Goal: Complete application form

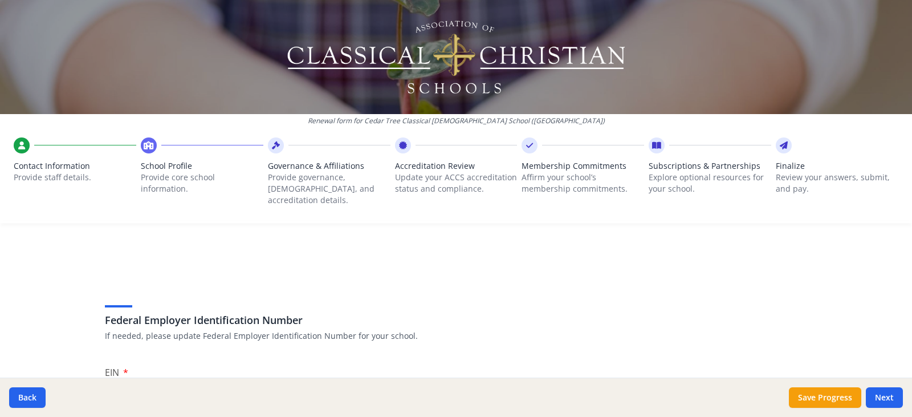
scroll to position [722, 0]
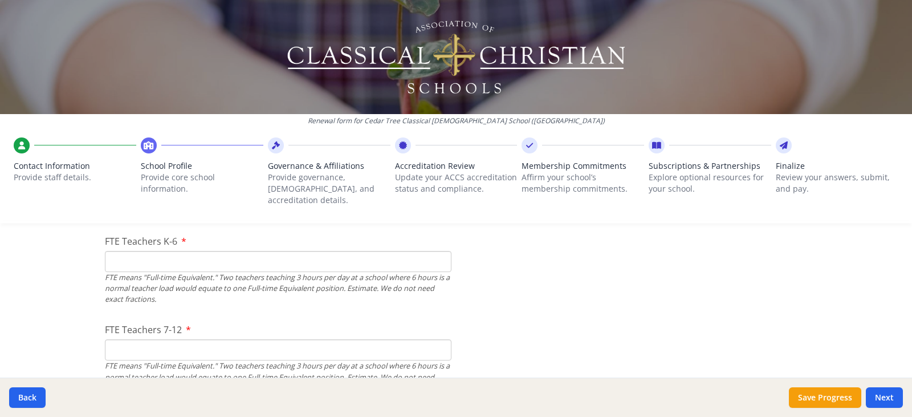
click at [143, 256] on input "FTE Teachers K-6" at bounding box center [278, 261] width 347 height 21
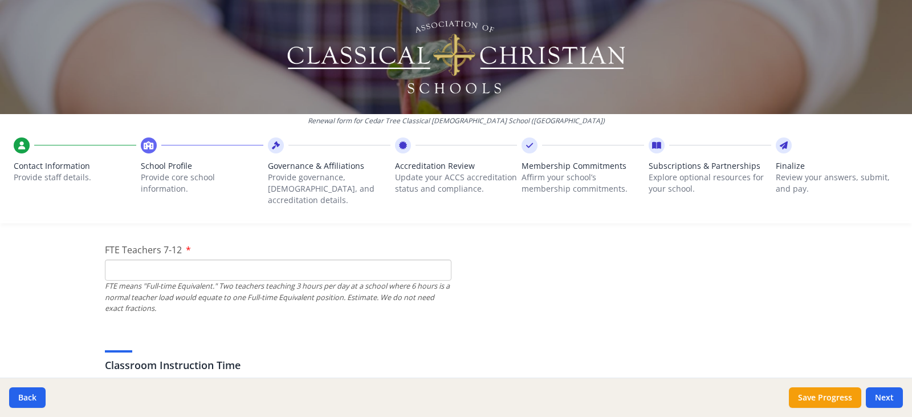
scroll to position [803, 0]
type input "6"
click at [387, 261] on input "FTE Teachers 7-12" at bounding box center [278, 268] width 347 height 21
type input "4"
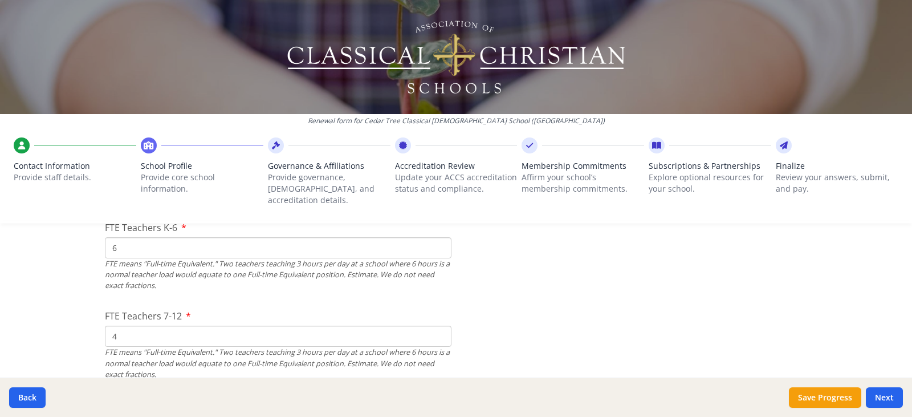
scroll to position [736, 0]
type input "4"
click at [327, 259] on div "FTE means "Full-time Equivalent." Two teachers teaching 3 hours per day at a sc…" at bounding box center [278, 275] width 347 height 33
click at [328, 238] on input "6" at bounding box center [278, 248] width 347 height 21
type input "7"
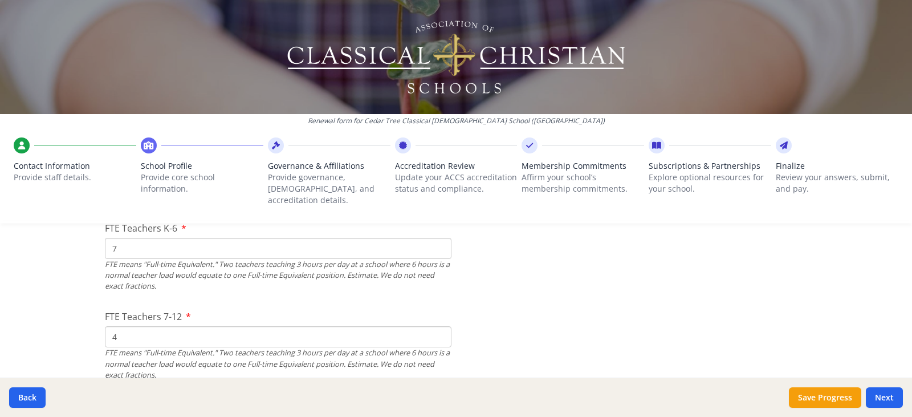
click at [171, 334] on input "4" at bounding box center [278, 336] width 347 height 21
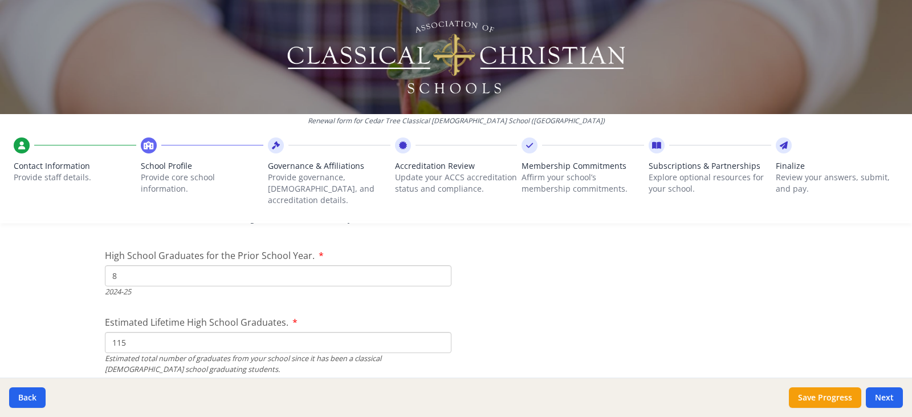
scroll to position [1651, 0]
type input "6"
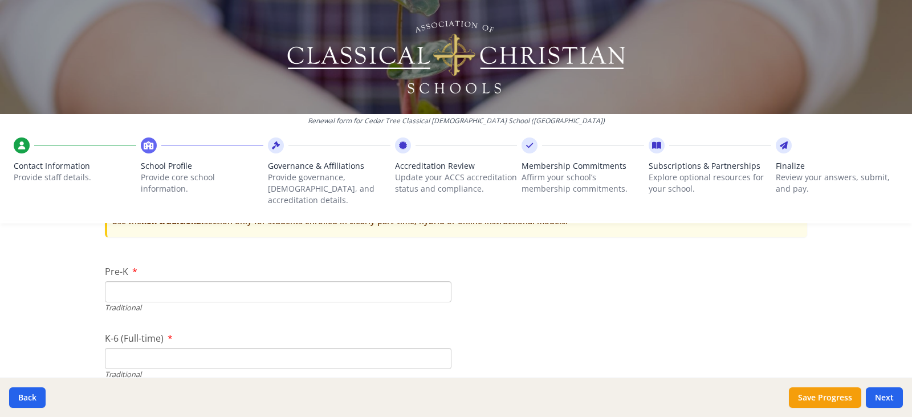
scroll to position [2361, 0]
click at [185, 281] on input "Pre-K" at bounding box center [278, 291] width 347 height 21
type input "0"
click at [170, 347] on input "K-6 (Full-time)" at bounding box center [278, 357] width 347 height 21
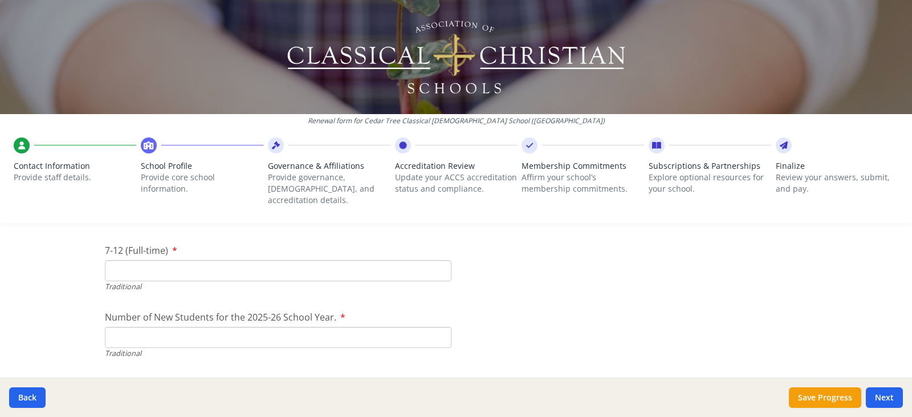
scroll to position [2508, 0]
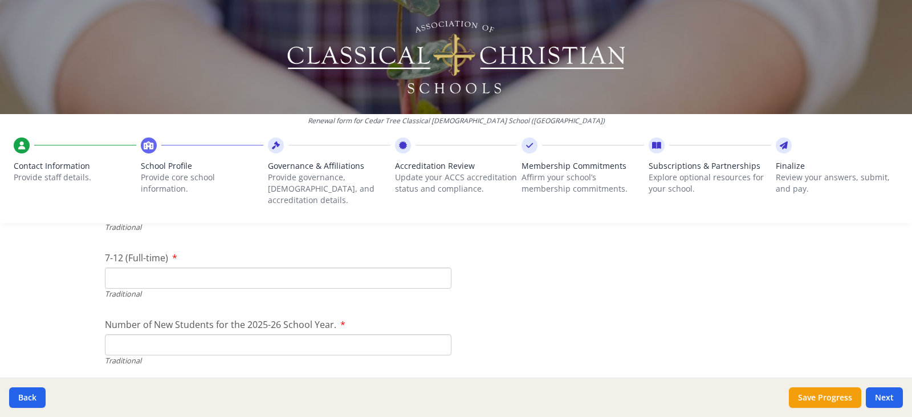
type input "141"
click at [190, 267] on input "7-12 (Full-time)" at bounding box center [278, 277] width 347 height 21
type input "94"
click at [215, 334] on input "Number of New Students for the 2025-26 School Year." at bounding box center [278, 344] width 347 height 21
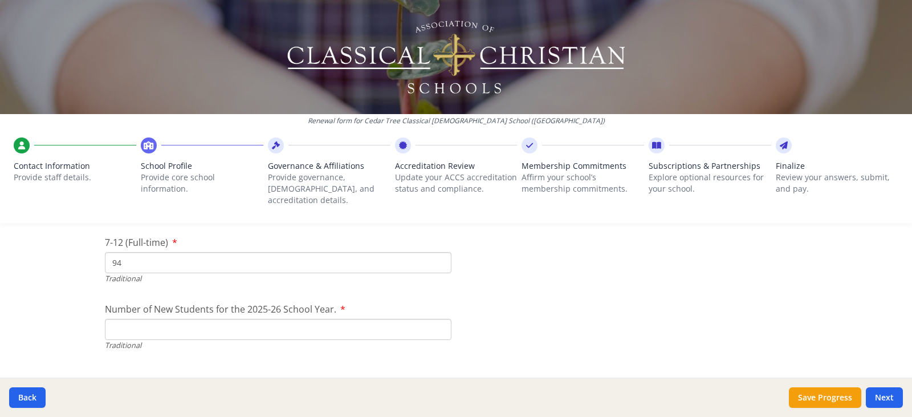
scroll to position [2523, 0]
type input "36"
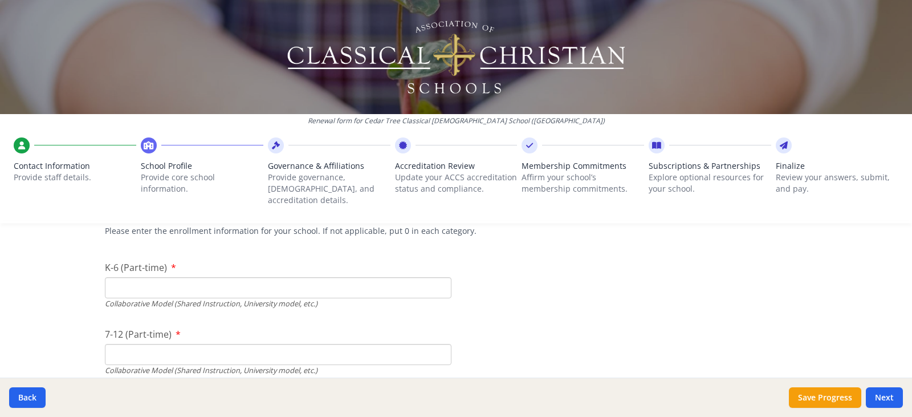
scroll to position [2699, 0]
click at [344, 277] on input "K-6 (Part-time)" at bounding box center [278, 287] width 347 height 21
type input "0"
click at [275, 346] on div "7-12 (Part-time) Collaborative Model (Shared Instruction, University model, etc…" at bounding box center [278, 370] width 347 height 48
click at [273, 279] on input "0" at bounding box center [278, 287] width 347 height 21
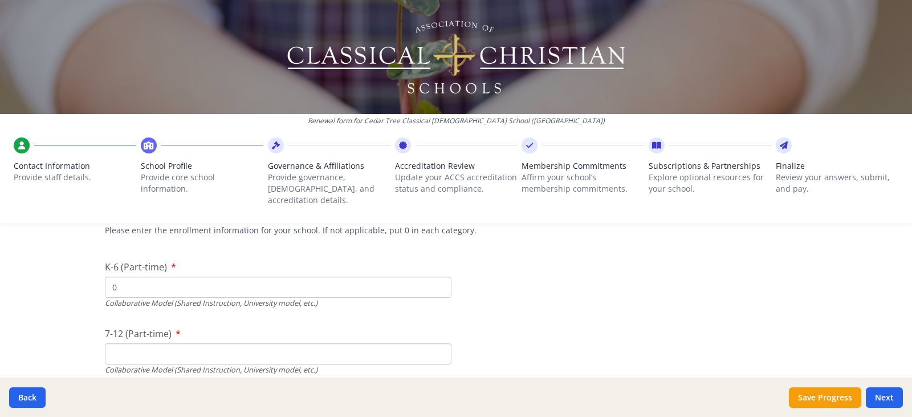
type input "0"
click at [231, 364] on div "Collaborative Model (Shared Instruction, University model, etc.)" at bounding box center [278, 369] width 347 height 11
click at [231, 351] on input "7-12 (Part-time)" at bounding box center [278, 353] width 347 height 21
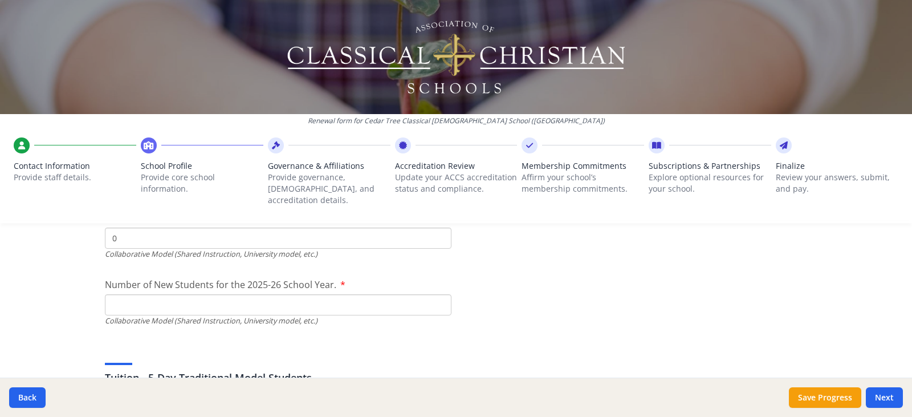
scroll to position [2816, 0]
type input "0"
click at [220, 47] on input "Number of New Students for the 2025-26 School Year." at bounding box center [278, 36] width 347 height 21
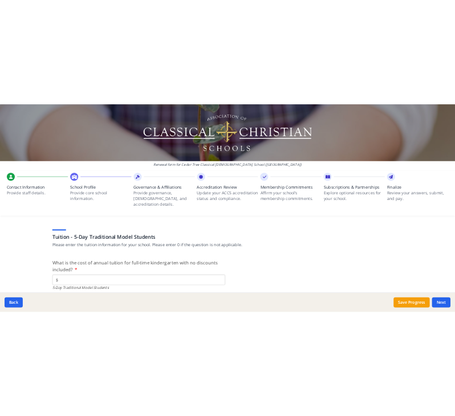
scroll to position [2927, 0]
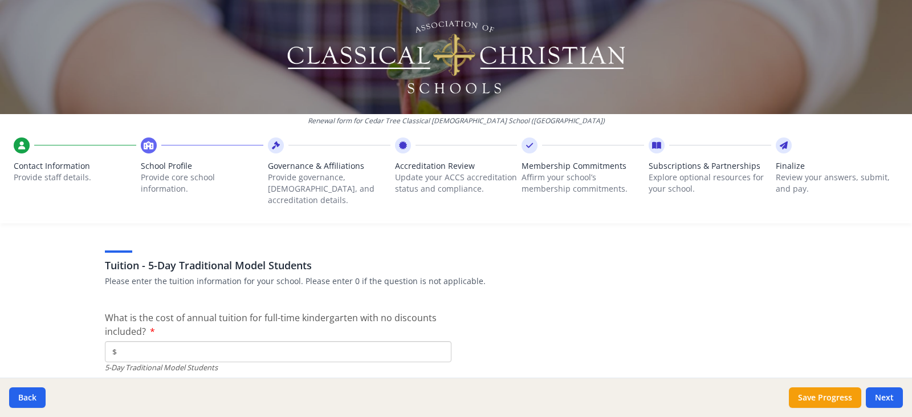
type input "0"
click at [200, 344] on input "$" at bounding box center [278, 351] width 347 height 21
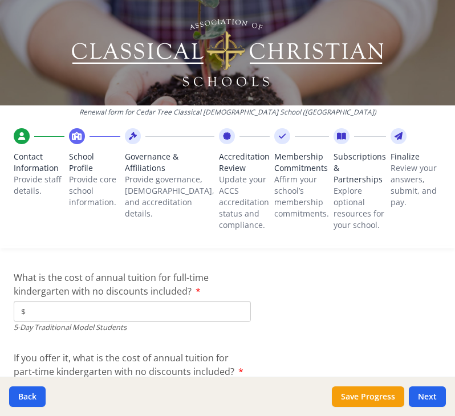
scroll to position [3068, 0]
click at [112, 285] on span "What is the cost of annual tuition for full-time kindergarten with no discounts…" at bounding box center [111, 284] width 195 height 26
click at [112, 300] on input "$" at bounding box center [132, 310] width 237 height 21
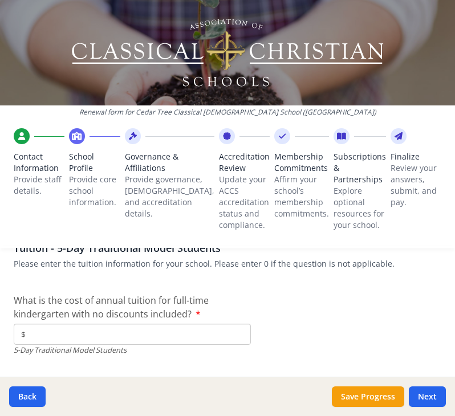
scroll to position [3046, 0]
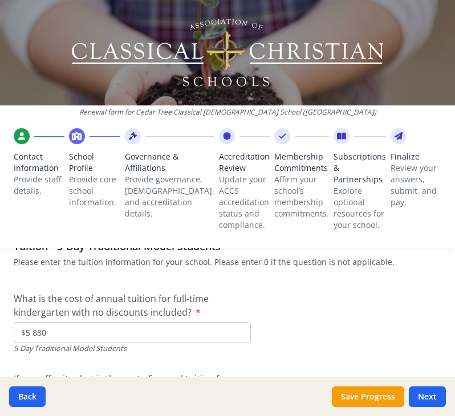
type input "$5 880"
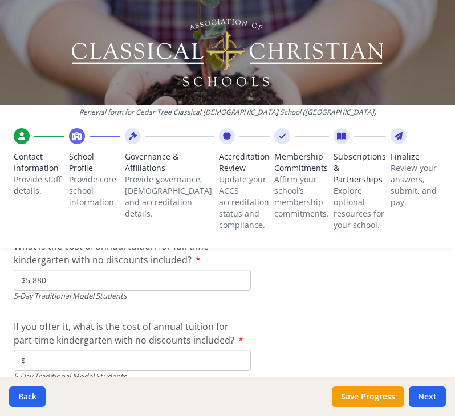
scroll to position [3106, 0]
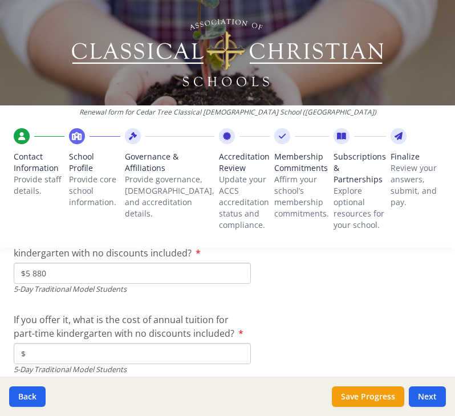
click at [77, 346] on input "$" at bounding box center [132, 353] width 237 height 21
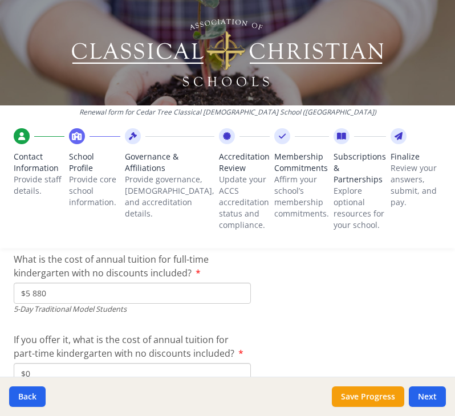
scroll to position [3121, 0]
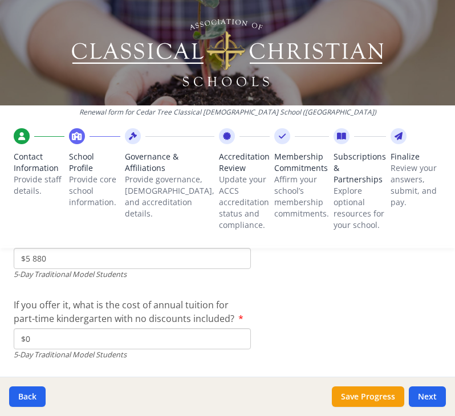
type input "$0"
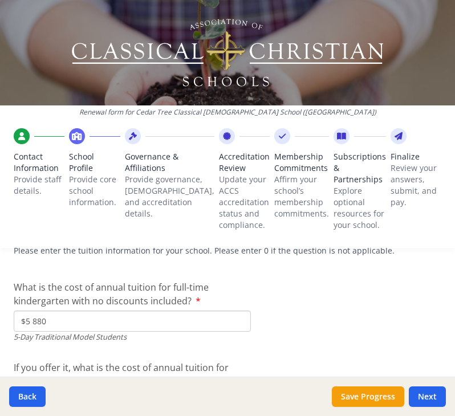
scroll to position [3057, 0]
drag, startPoint x: 95, startPoint y: 318, endPoint x: -1, endPoint y: 314, distance: 95.9
click at [0, 314] on html "Renewal form for Cedar Tree Classical [DEMOGRAPHIC_DATA] School ([GEOGRAPHIC_DA…" at bounding box center [227, 208] width 455 height 416
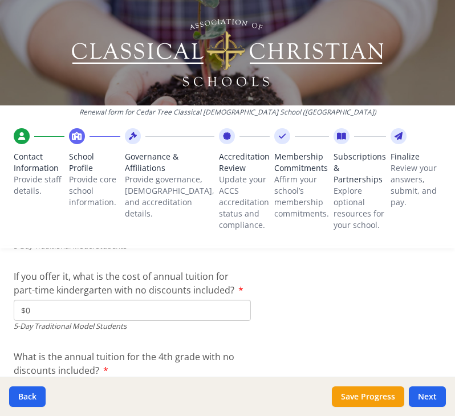
scroll to position [3150, 0]
type input "$8 160"
click at [137, 304] on input "$0" at bounding box center [132, 309] width 237 height 21
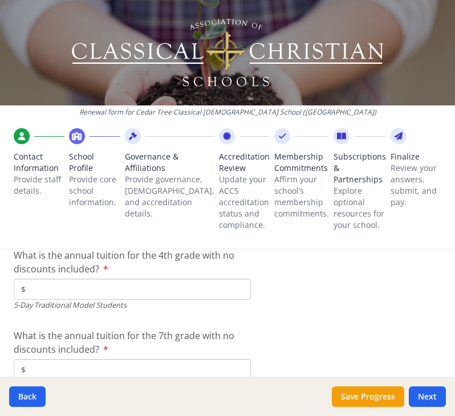
scroll to position [3251, 0]
type input "$5 880"
click at [140, 289] on input "$" at bounding box center [132, 288] width 237 height 21
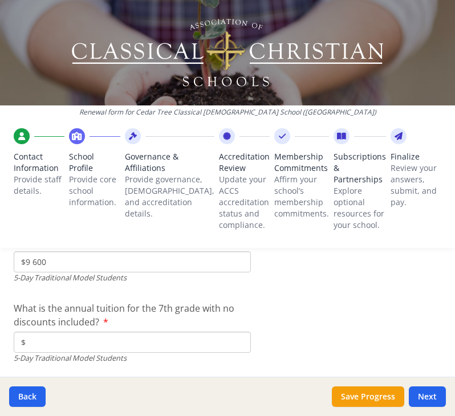
scroll to position [3278, 0]
type input "$9 600"
click at [123, 341] on input "$" at bounding box center [132, 341] width 237 height 21
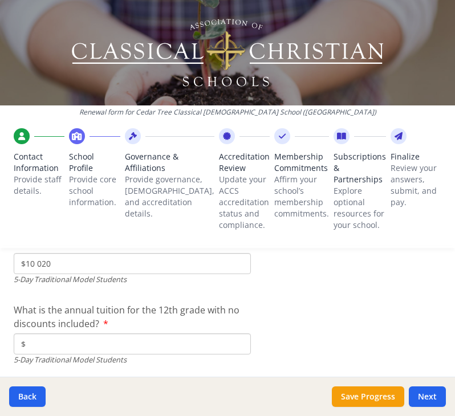
scroll to position [3357, 0]
type input "$10 020"
click at [123, 341] on input "$" at bounding box center [132, 343] width 237 height 21
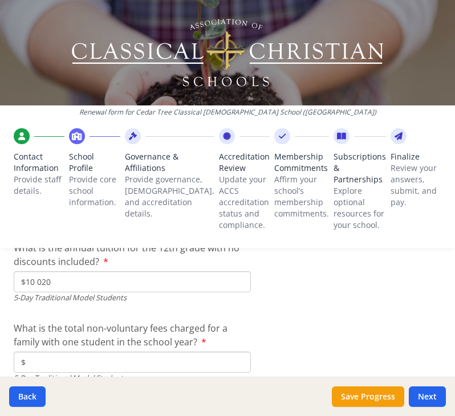
scroll to position [3419, 0]
type input "$10 020"
click at [117, 356] on input "$" at bounding box center [132, 361] width 237 height 21
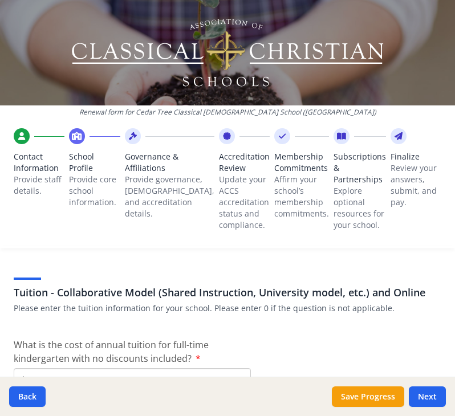
scroll to position [3583, 0]
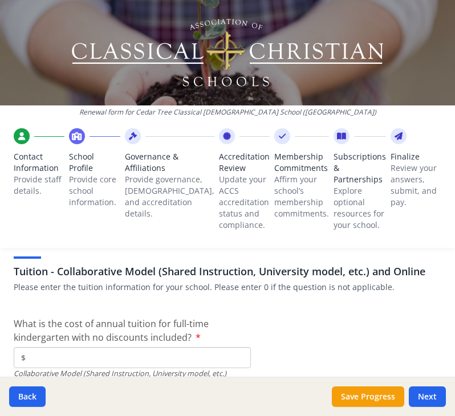
type input "$100"
type input "$0"
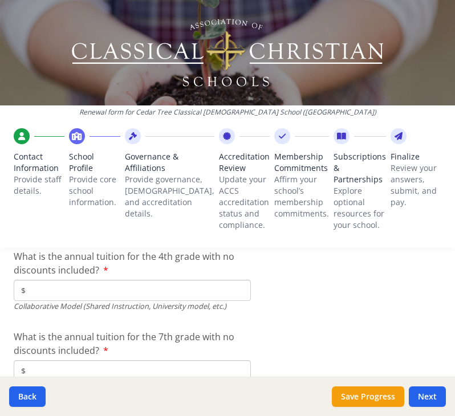
type input "$0"
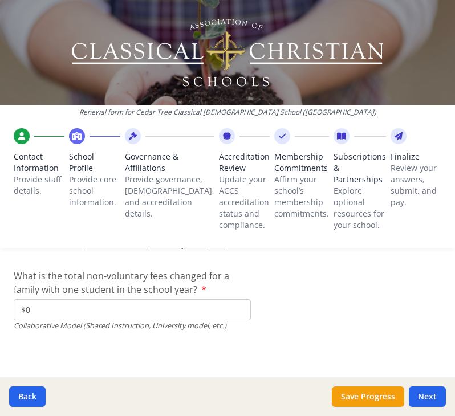
type input "$0"
click at [427, 400] on button "Next" at bounding box center [427, 397] width 37 height 21
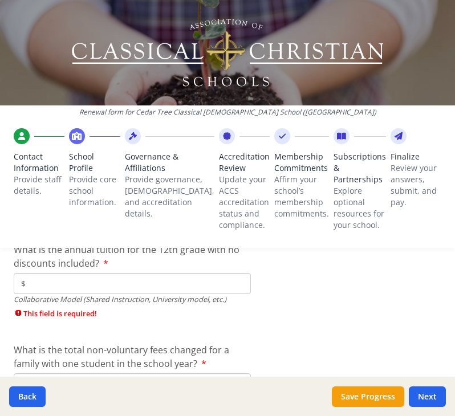
scroll to position [3974, 0]
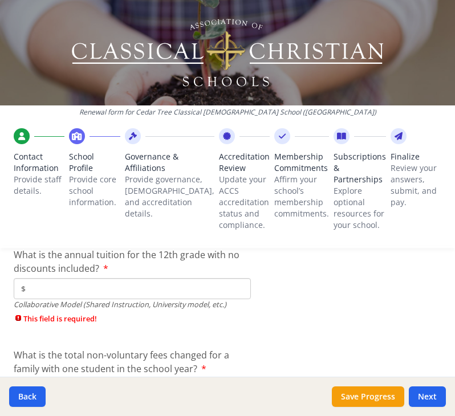
click at [193, 299] on div "Collaborative Model (Shared Instruction, University model, etc.)" at bounding box center [132, 304] width 237 height 11
click at [193, 292] on input "$" at bounding box center [132, 288] width 237 height 21
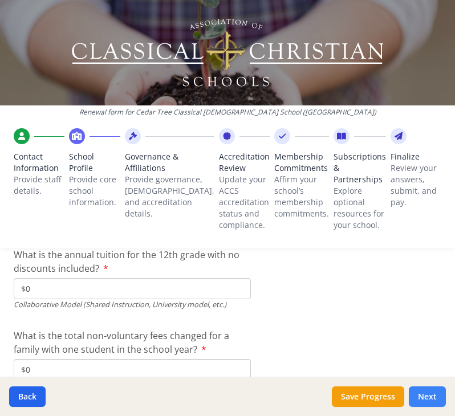
type input "$0"
click at [434, 398] on button "Next" at bounding box center [427, 397] width 37 height 21
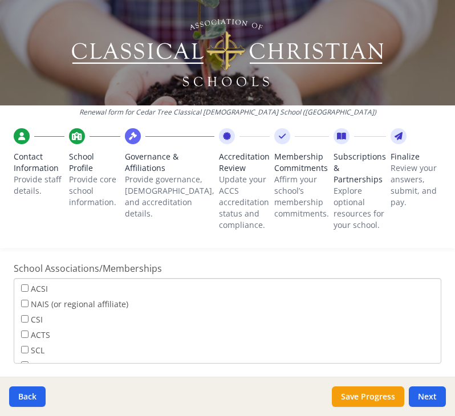
scroll to position [827, 0]
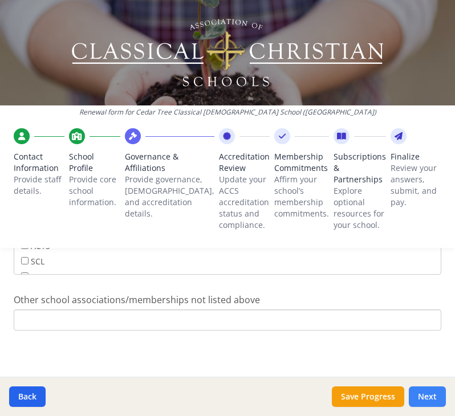
click at [424, 400] on button "Next" at bounding box center [427, 397] width 37 height 21
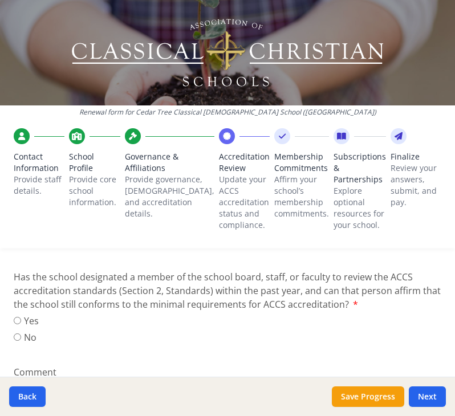
scroll to position [209, 0]
click at [19, 322] on label "Yes" at bounding box center [26, 321] width 25 height 14
click at [19, 322] on input "Yes" at bounding box center [17, 319] width 7 height 7
radio input "true"
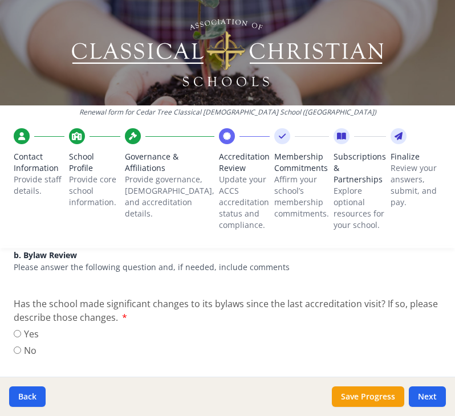
scroll to position [420, 0]
click at [17, 349] on input "No" at bounding box center [17, 349] width 7 height 7
radio input "true"
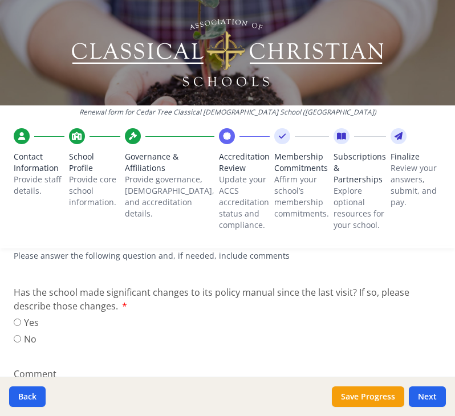
scroll to position [665, 0]
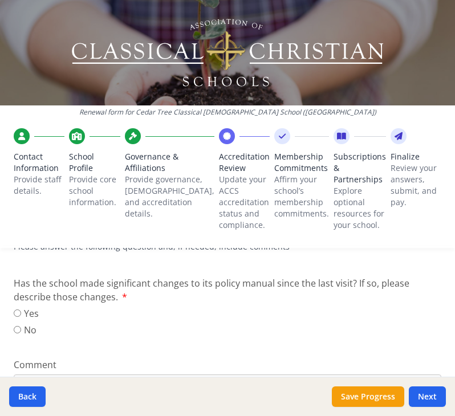
click at [30, 331] on label "No" at bounding box center [26, 330] width 25 height 14
click at [21, 331] on input "No" at bounding box center [17, 329] width 7 height 7
radio input "true"
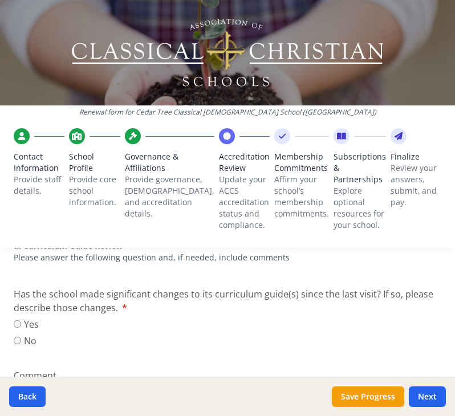
scroll to position [884, 0]
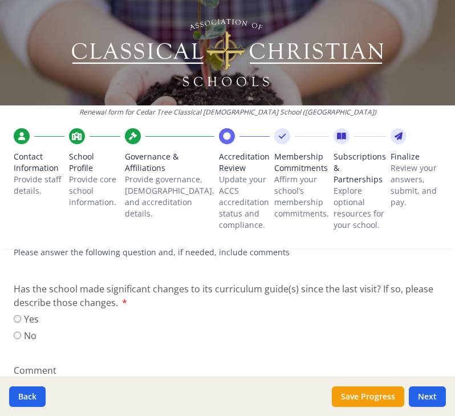
click at [29, 330] on label "No" at bounding box center [26, 336] width 25 height 14
click at [21, 332] on input "No" at bounding box center [17, 335] width 7 height 7
radio input "true"
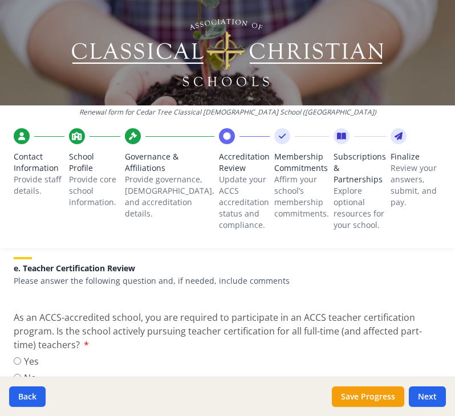
scroll to position [1082, 0]
click at [33, 357] on label "Yes" at bounding box center [26, 361] width 25 height 14
click at [21, 357] on input "Yes" at bounding box center [17, 360] width 7 height 7
radio input "true"
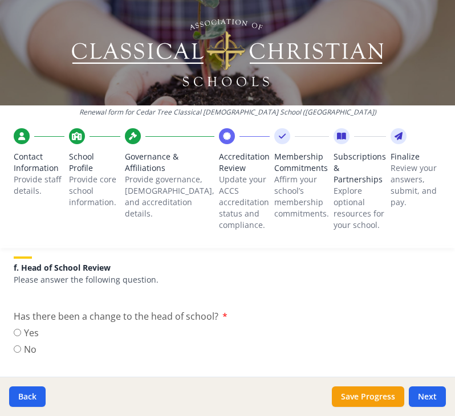
scroll to position [1245, 0]
click at [23, 350] on label "No" at bounding box center [26, 349] width 25 height 14
click at [21, 350] on input "No" at bounding box center [17, 348] width 7 height 7
radio input "true"
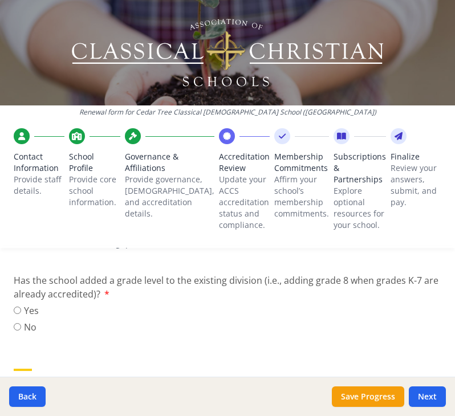
scroll to position [1416, 0]
click at [23, 325] on label "No" at bounding box center [26, 327] width 25 height 14
click at [21, 325] on input "No" at bounding box center [17, 326] width 7 height 7
radio input "true"
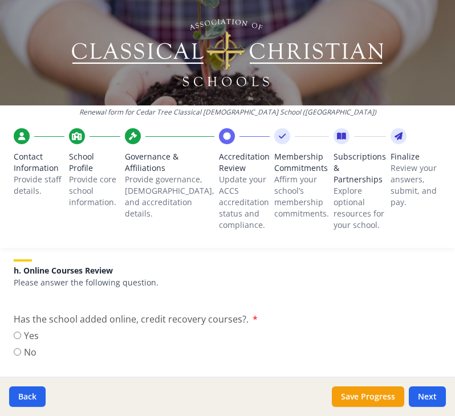
scroll to position [1525, 0]
click at [25, 350] on label "No" at bounding box center [26, 352] width 25 height 14
click at [21, 350] on input "No" at bounding box center [17, 351] width 7 height 7
radio input "true"
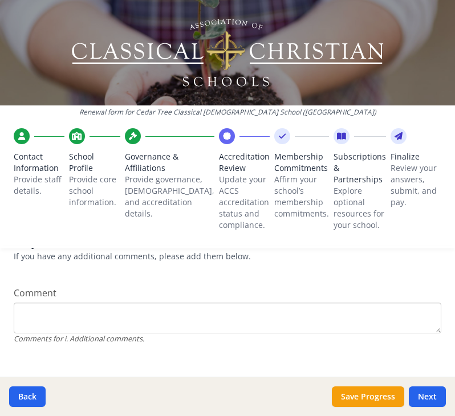
scroll to position [1699, 0]
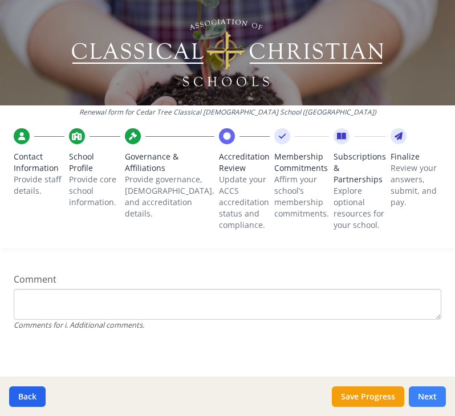
click at [430, 389] on button "Next" at bounding box center [427, 397] width 37 height 21
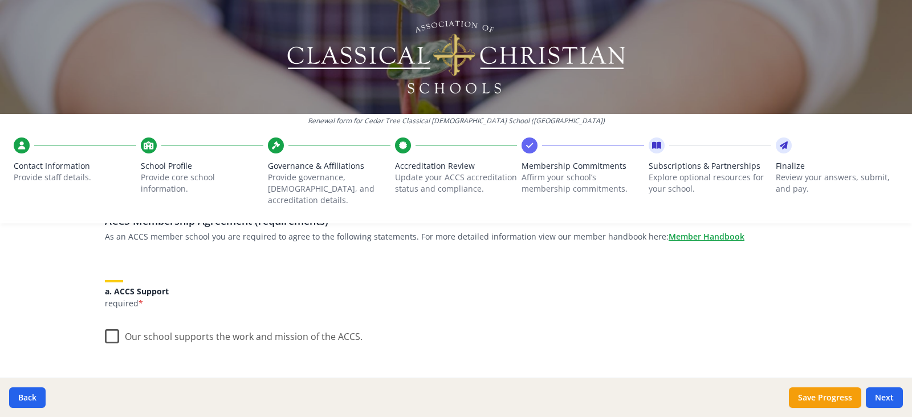
scroll to position [100, 0]
click at [108, 321] on label "Our school supports the work and mission of the ACCS." at bounding box center [234, 333] width 258 height 25
click at [0, 0] on input "Our school supports the work and mission of the ACCS." at bounding box center [0, 0] width 0 height 0
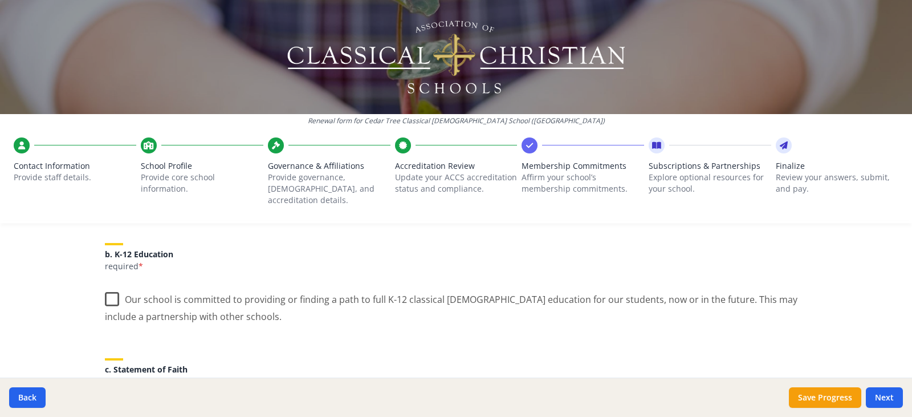
scroll to position [258, 0]
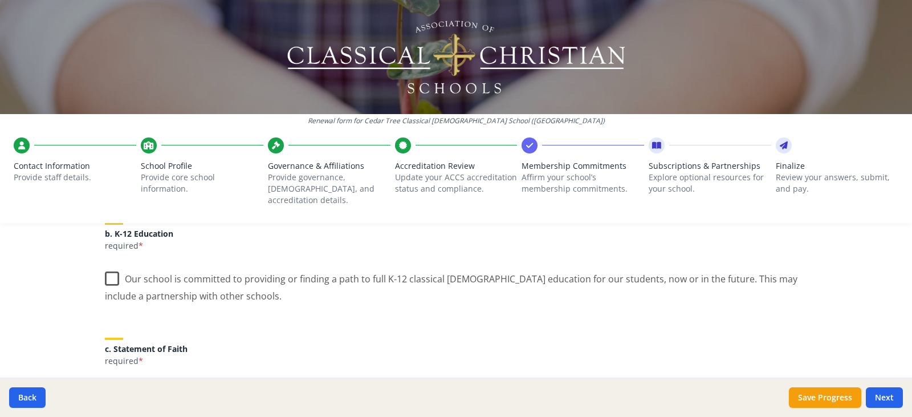
click at [110, 266] on label "Our school is committed to providing or finding a path to full K-12 classical […" at bounding box center [456, 283] width 702 height 38
click at [0, 0] on input "Our school is committed to providing or finding a path to full K-12 classical […" at bounding box center [0, 0] width 0 height 0
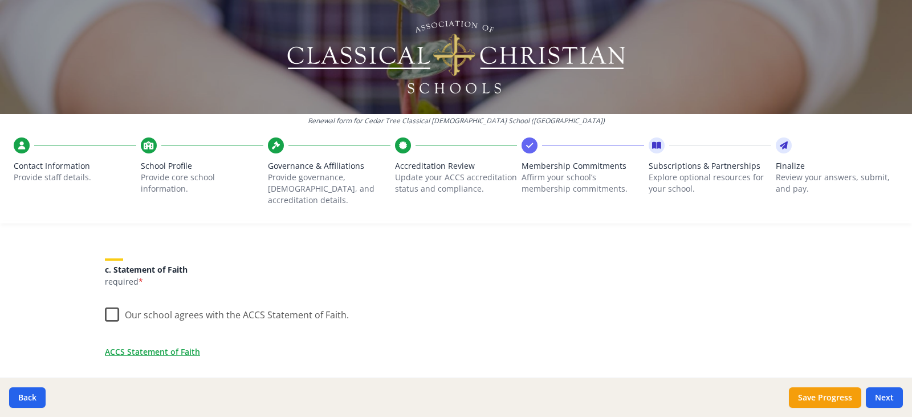
scroll to position [338, 0]
click at [107, 303] on label "Our school agrees with the ACCS Statement of Faith." at bounding box center [227, 311] width 244 height 25
click at [0, 0] on input "Our school agrees with the ACCS Statement of Faith." at bounding box center [0, 0] width 0 height 0
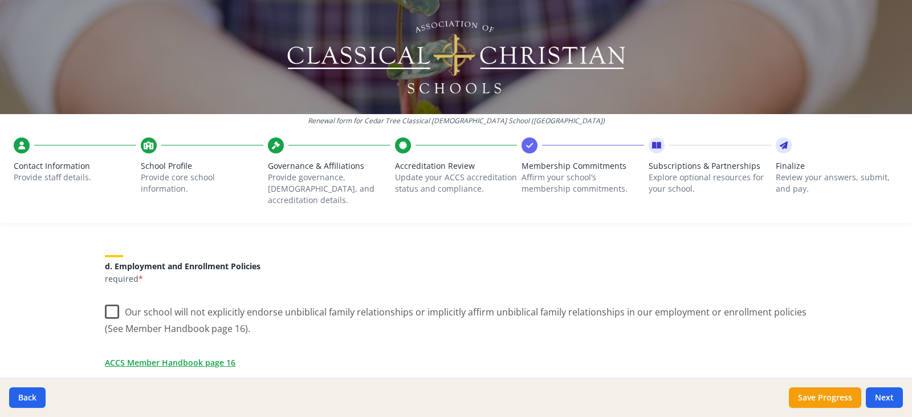
scroll to position [478, 0]
click at [107, 301] on label "Our school will not explicitly endorse unbiblical family relationships or impli…" at bounding box center [456, 315] width 702 height 38
click at [0, 0] on input "Our school will not explicitly endorse unbiblical family relationships or impli…" at bounding box center [0, 0] width 0 height 0
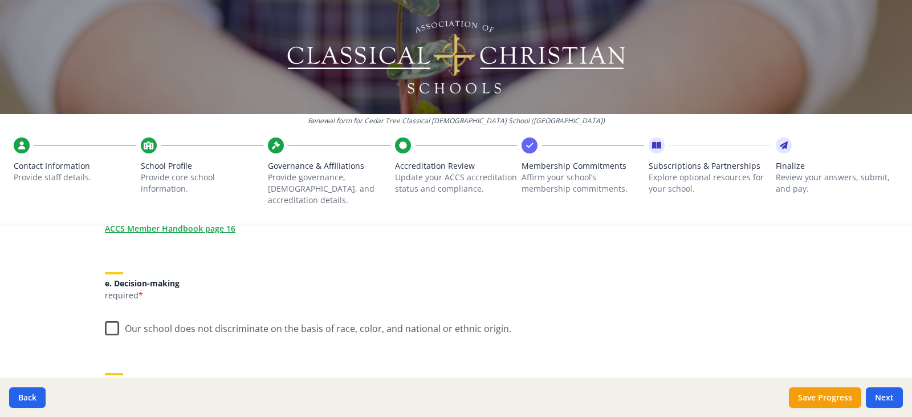
scroll to position [612, 0]
click at [113, 319] on label "Our school does not discriminate on the basis of race, color, and national or e…" at bounding box center [308, 325] width 407 height 25
click at [0, 0] on input "Our school does not discriminate on the basis of race, color, and national or e…" at bounding box center [0, 0] width 0 height 0
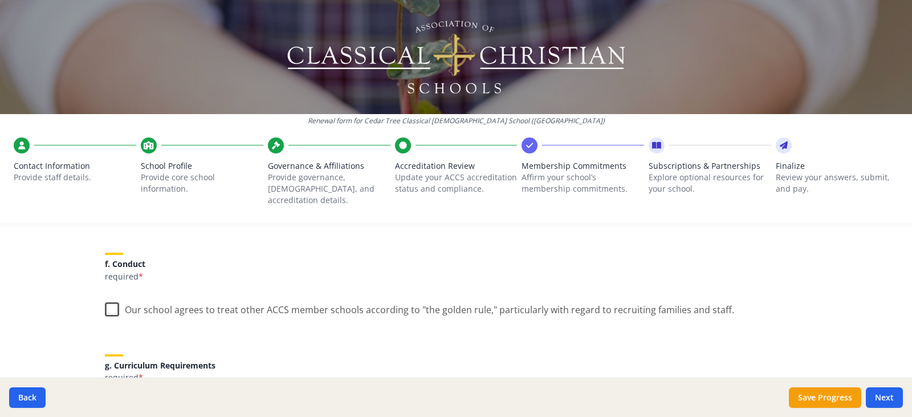
scroll to position [732, 0]
click at [105, 300] on label "Our school agrees to treat other ACCS member schools according to "the golden r…" at bounding box center [419, 306] width 629 height 25
click at [0, 0] on input "Our school agrees to treat other ACCS member schools according to "the golden r…" at bounding box center [0, 0] width 0 height 0
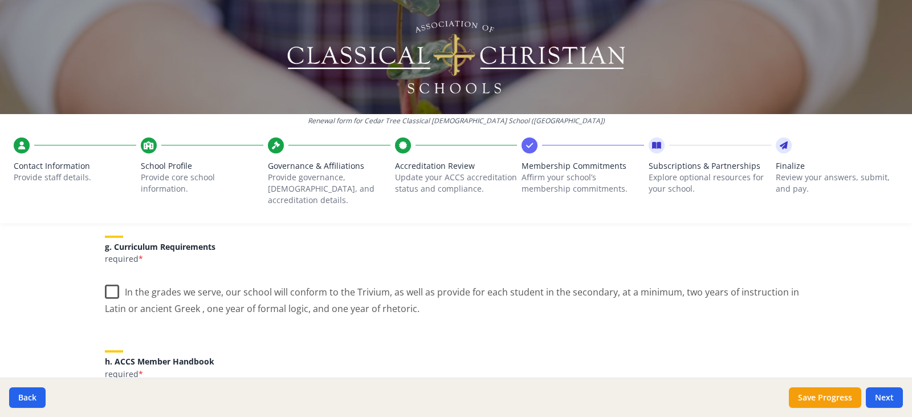
scroll to position [851, 0]
click at [108, 278] on label "In the grades we serve, our school will conform to the Trivium, as well as prov…" at bounding box center [456, 296] width 702 height 38
click at [0, 0] on input "In the grades we serve, our school will conform to the Trivium, as well as prov…" at bounding box center [0, 0] width 0 height 0
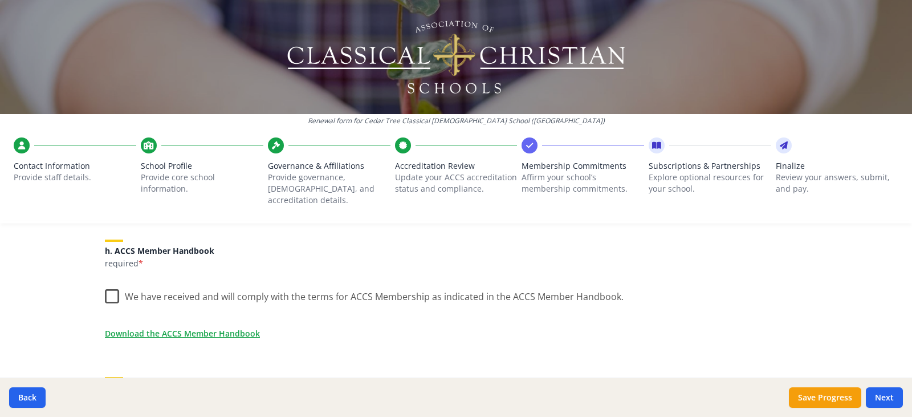
scroll to position [961, 0]
click at [108, 282] on label "We have received and will comply with the terms for ACCS Membership as indicate…" at bounding box center [364, 293] width 519 height 25
click at [0, 0] on input "We have received and will comply with the terms for ACCS Membership as indicate…" at bounding box center [0, 0] width 0 height 0
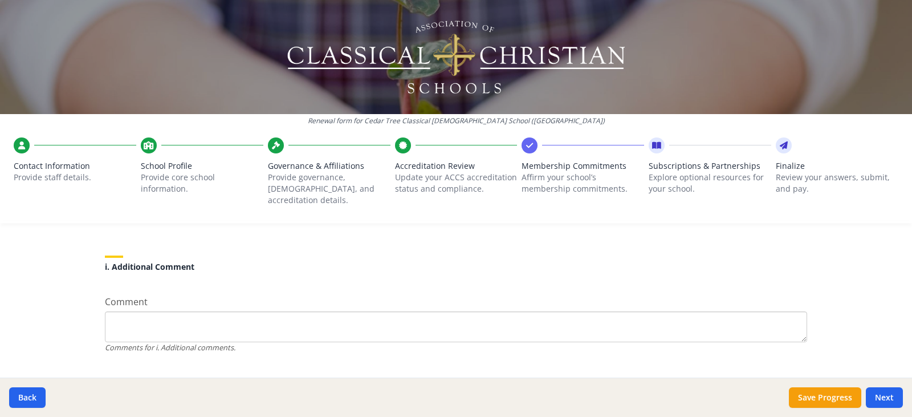
scroll to position [1095, 0]
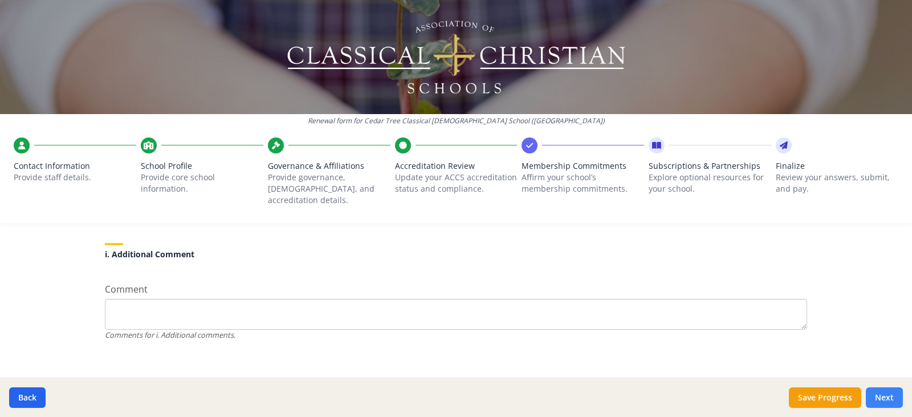
click at [874, 396] on button "Next" at bounding box center [884, 397] width 37 height 21
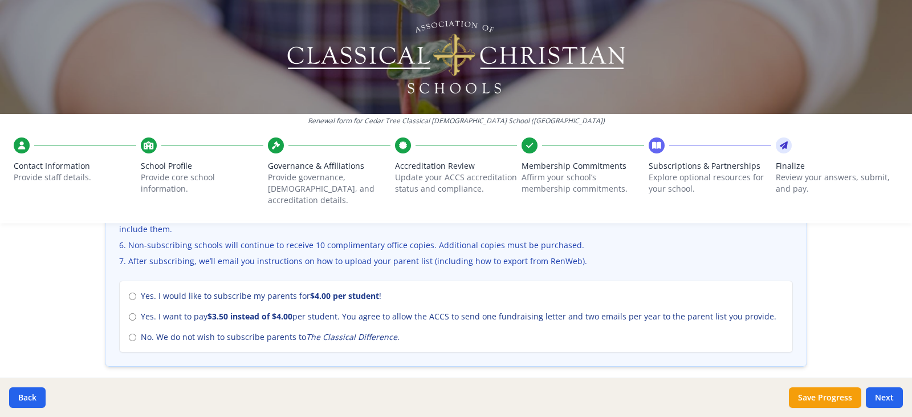
scroll to position [487, 0]
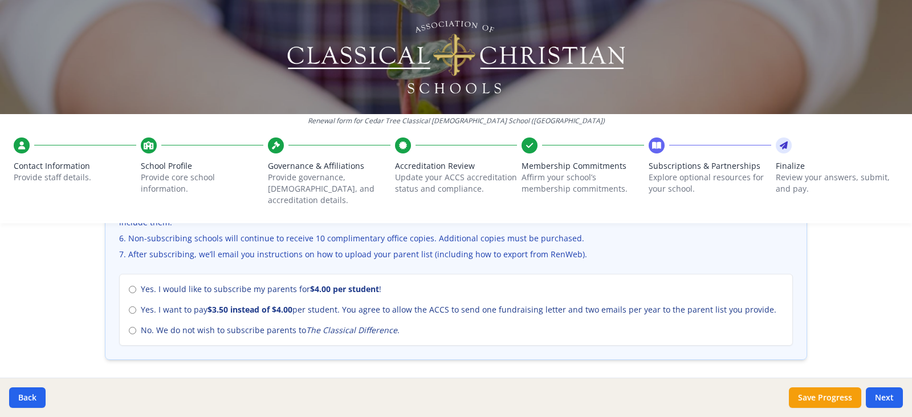
click at [340, 324] on em "The Classical Difference" at bounding box center [351, 329] width 91 height 11
click at [136, 327] on input "No. We do not wish to subscribe parents to The Classical Difference ." at bounding box center [132, 330] width 7 height 7
radio input "true"
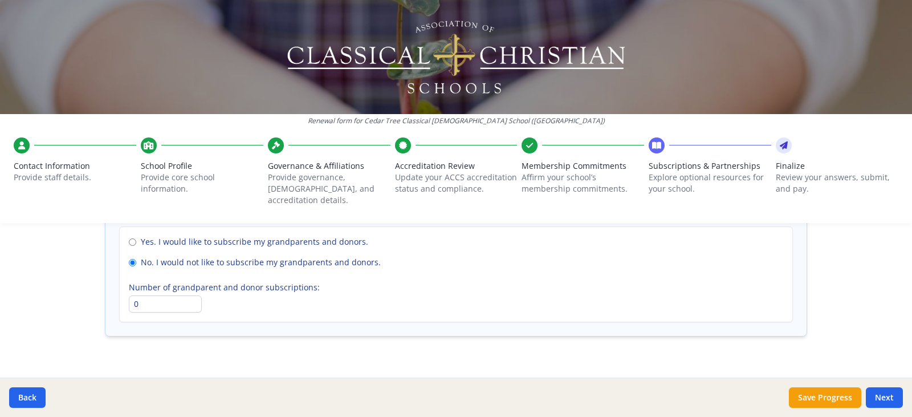
scroll to position [887, 0]
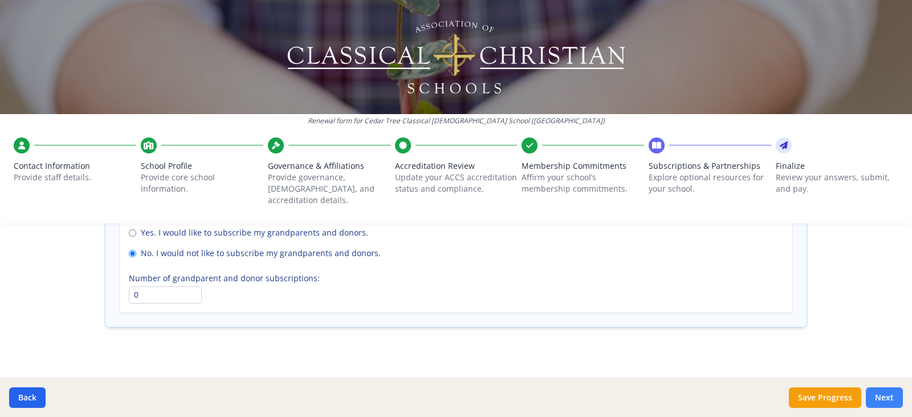
click at [881, 400] on button "Next" at bounding box center [884, 397] width 37 height 21
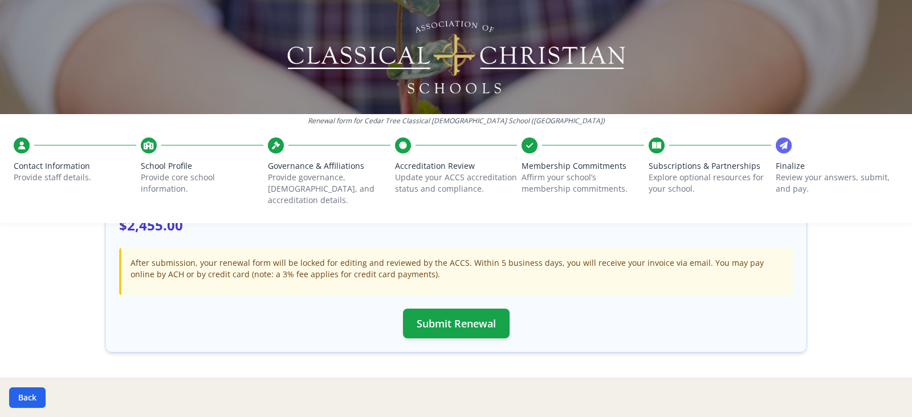
scroll to position [405, 0]
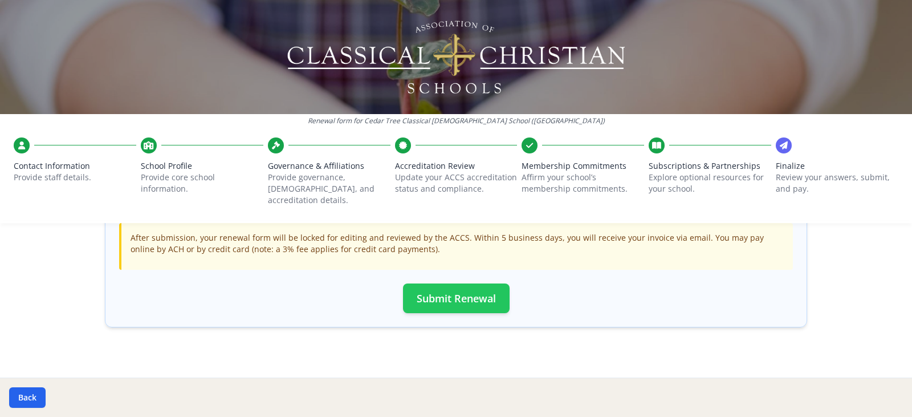
click at [451, 283] on button "Submit Renewal" at bounding box center [456, 298] width 107 height 30
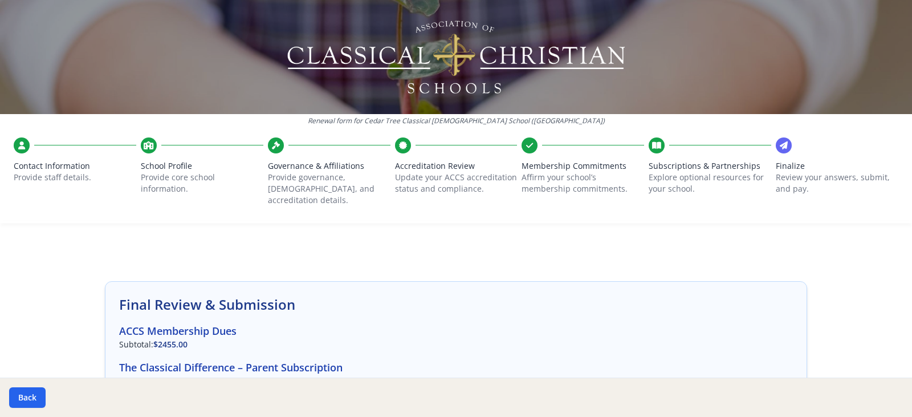
scroll to position [0, 0]
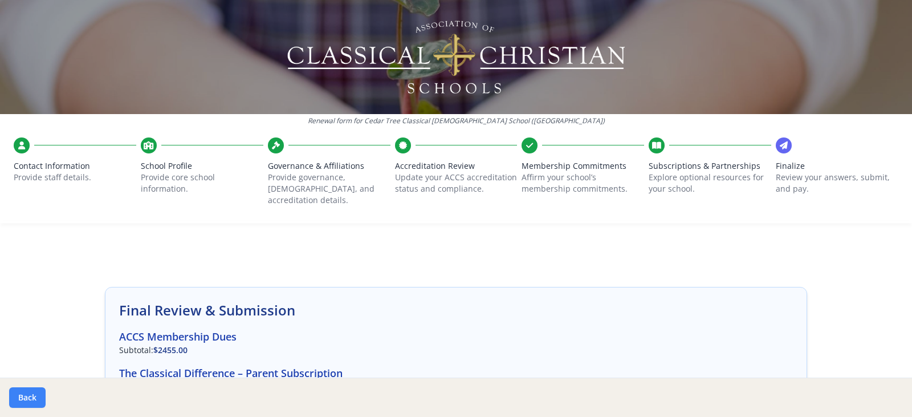
click at [36, 396] on button "Back" at bounding box center [27, 397] width 36 height 21
